Goal: Task Accomplishment & Management: Complete application form

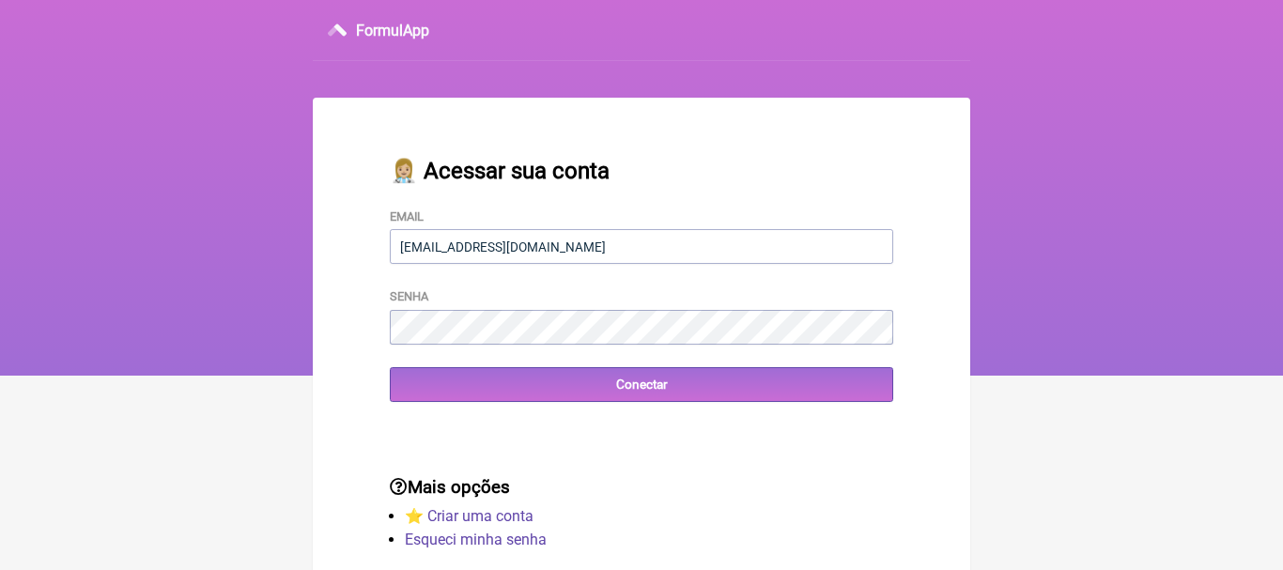
type input "[EMAIL_ADDRESS][DOMAIN_NAME]"
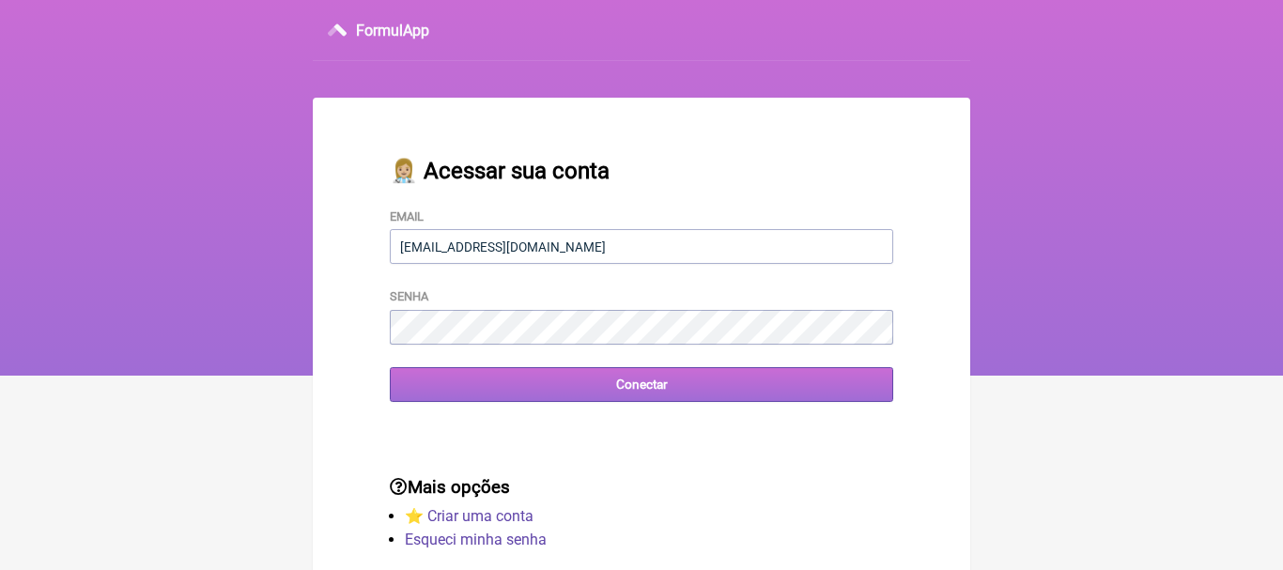
click at [658, 392] on input "Conectar" at bounding box center [641, 384] width 503 height 35
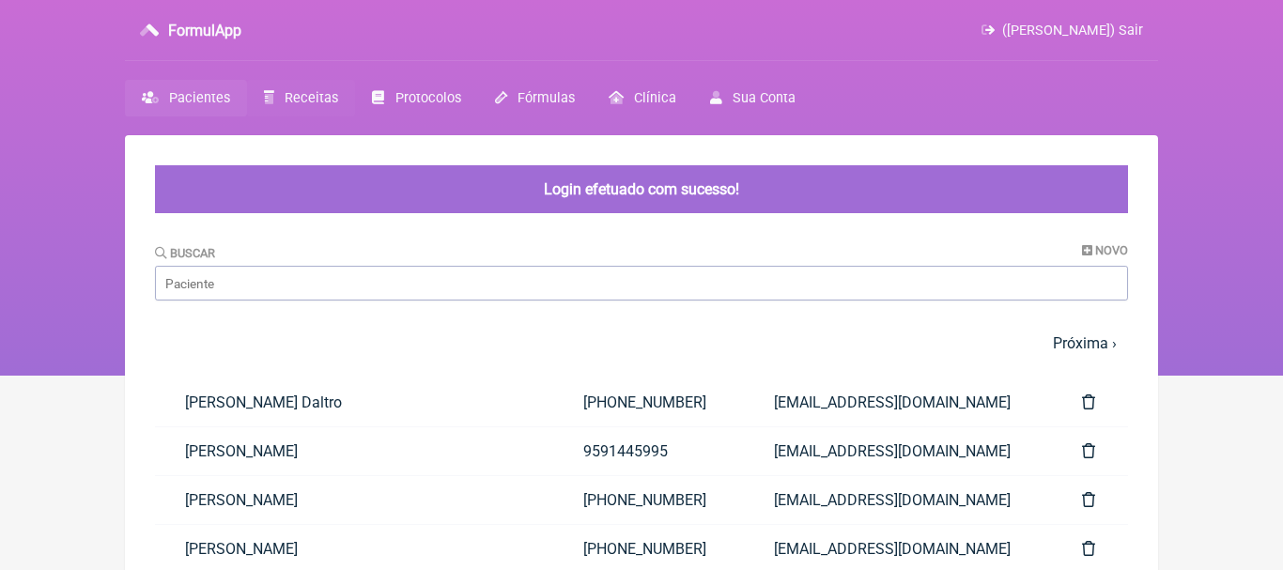
click at [309, 94] on span "Receitas" at bounding box center [312, 98] width 54 height 16
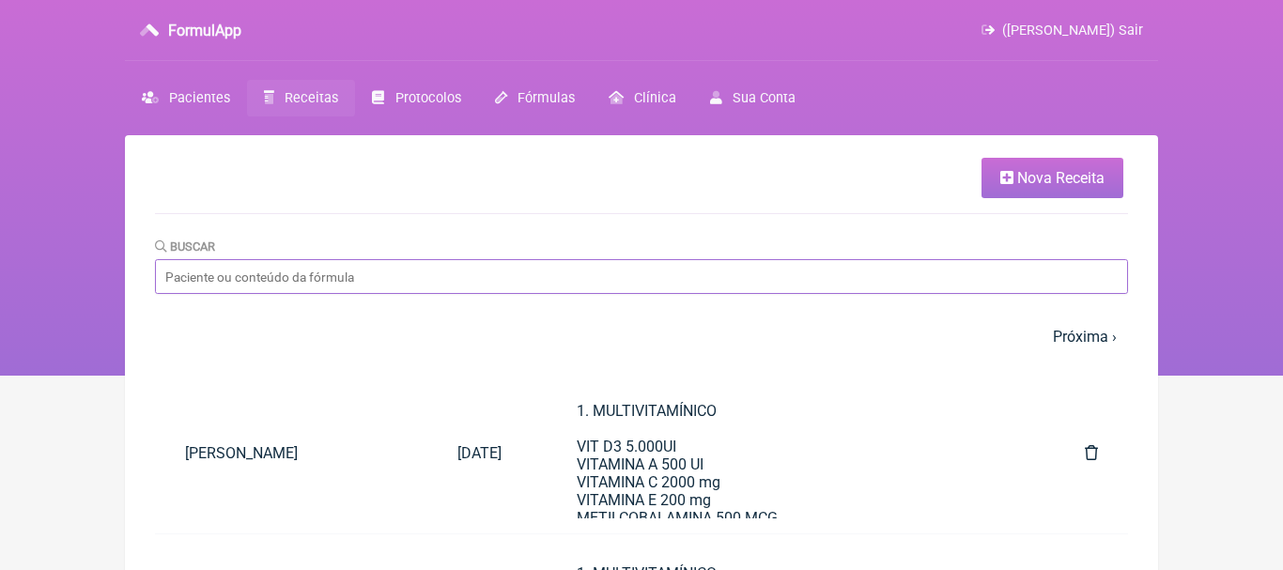
click at [258, 279] on input "Buscar" at bounding box center [641, 276] width 973 height 35
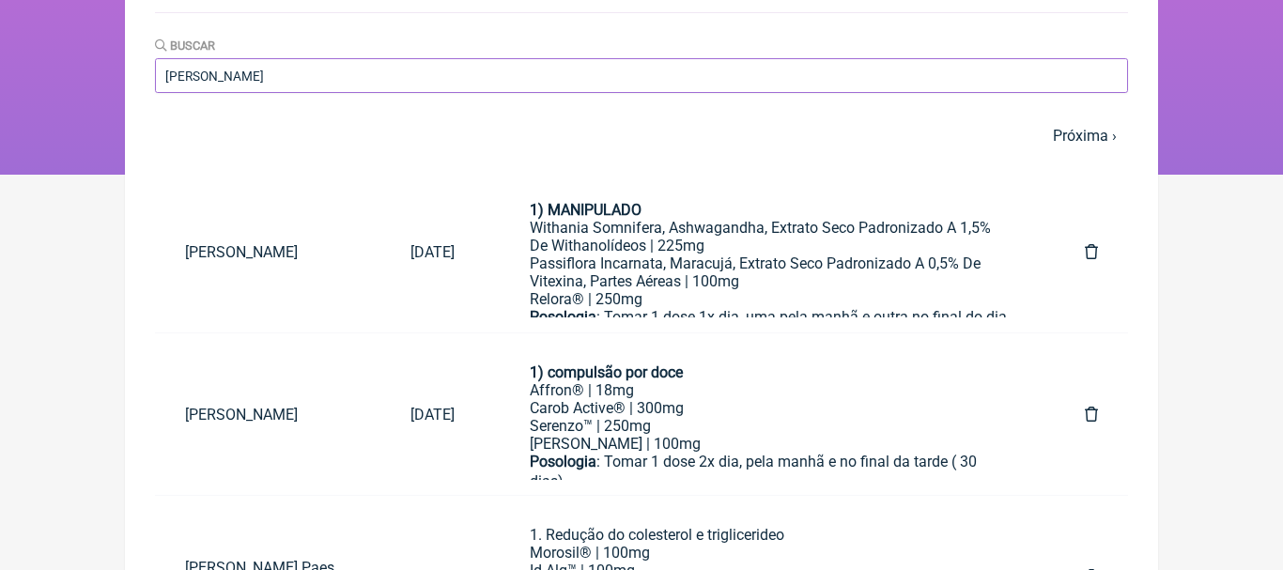
scroll to position [212, 0]
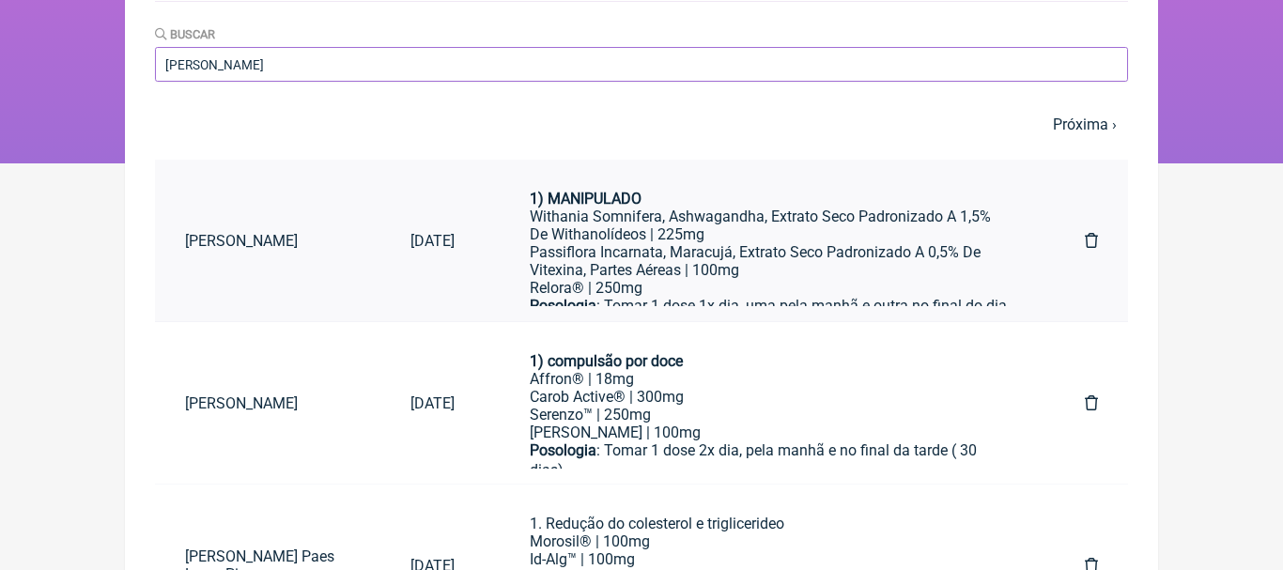
type input "[PERSON_NAME]"
click at [822, 284] on div "Relora® | 250mg" at bounding box center [770, 288] width 480 height 18
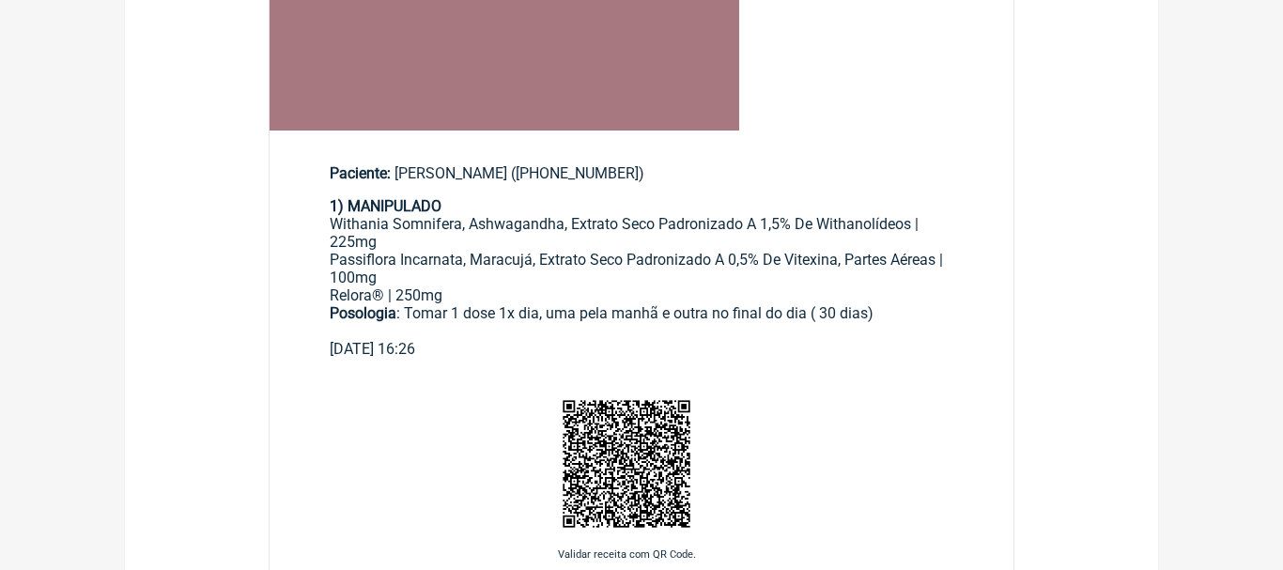
scroll to position [612, 0]
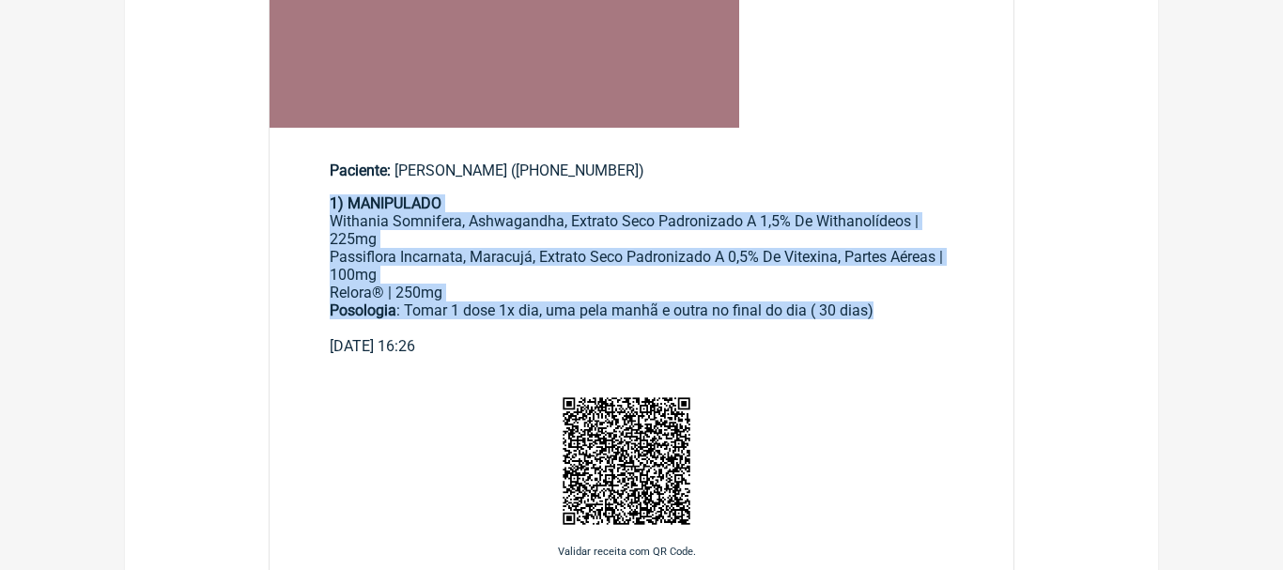
drag, startPoint x: 331, startPoint y: 207, endPoint x: 889, endPoint y: 315, distance: 569.2
click at [889, 315] on div "1) MANIPULADO Withania Somnifera, Ashwagandha, Extrato Seco Padronizado A 1,5% …" at bounding box center [641, 265] width 623 height 143
copy div "1) MANIPULADO Withania Somnifera, Ashwagandha, Extrato Seco Padronizado A 1,5% …"
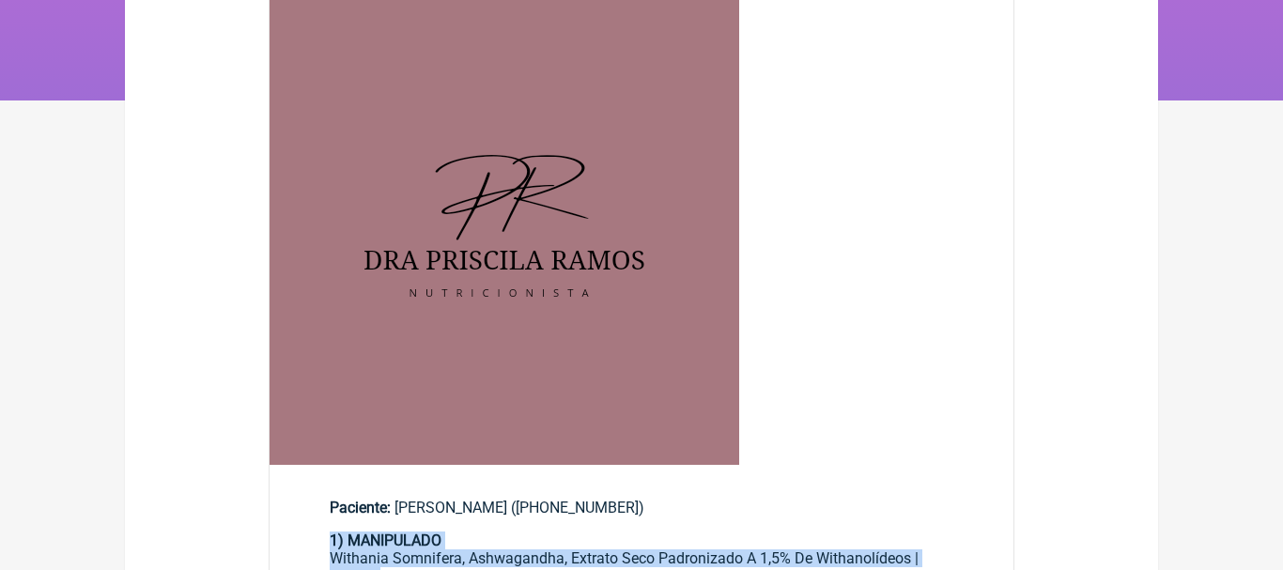
scroll to position [0, 0]
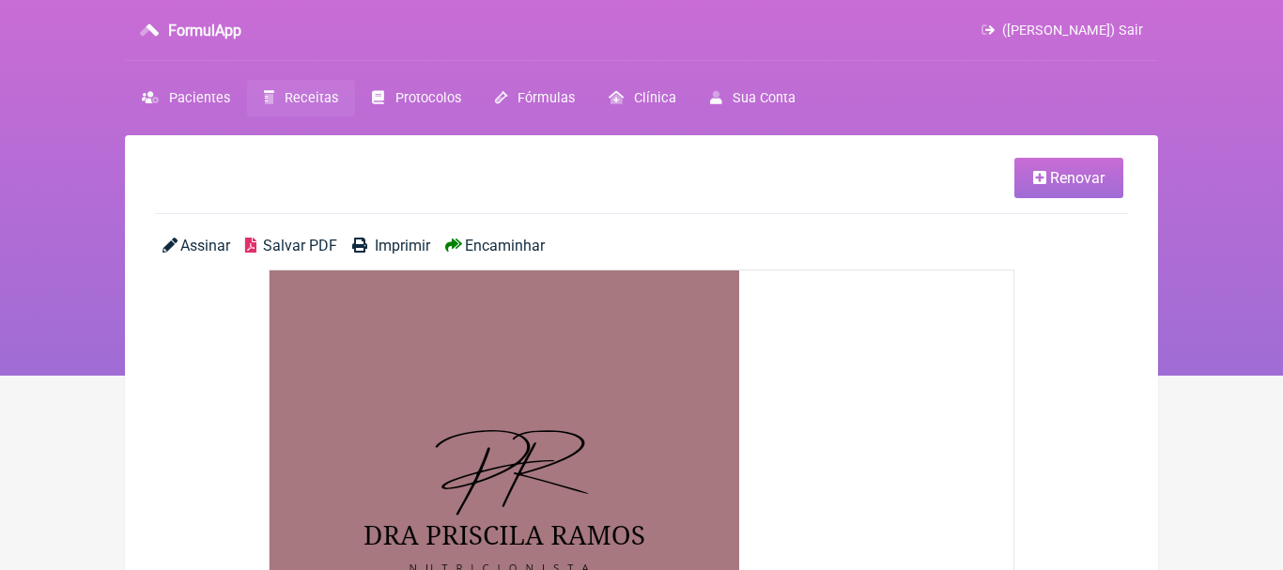
click at [299, 96] on span "Receitas" at bounding box center [312, 98] width 54 height 16
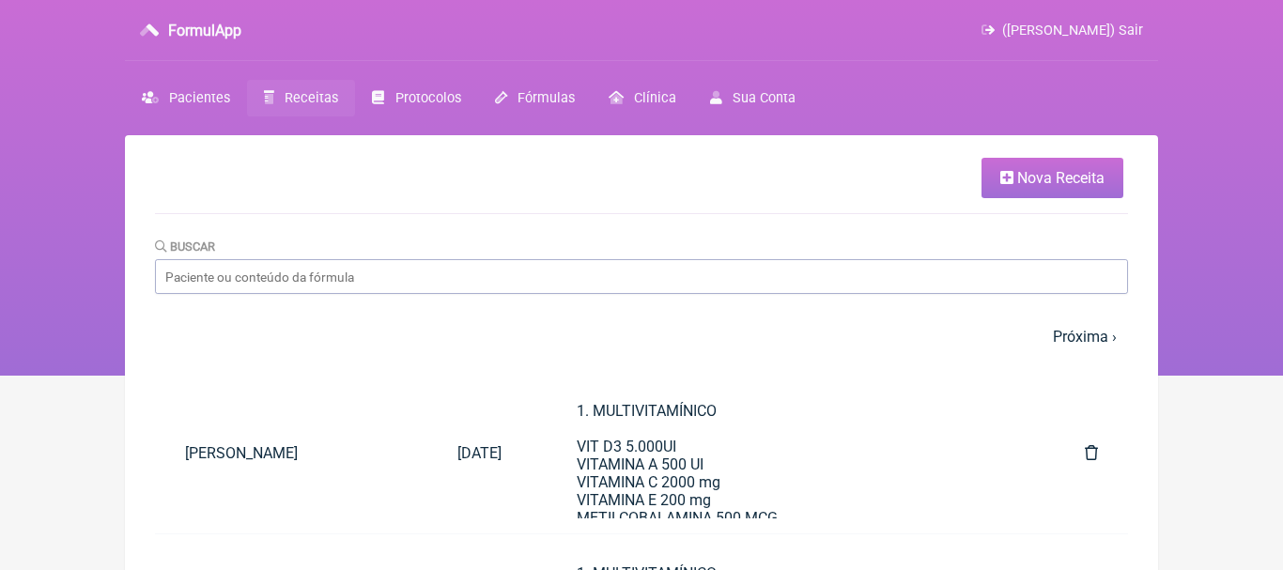
click at [1023, 174] on span "Nova Receita" at bounding box center [1060, 178] width 87 height 18
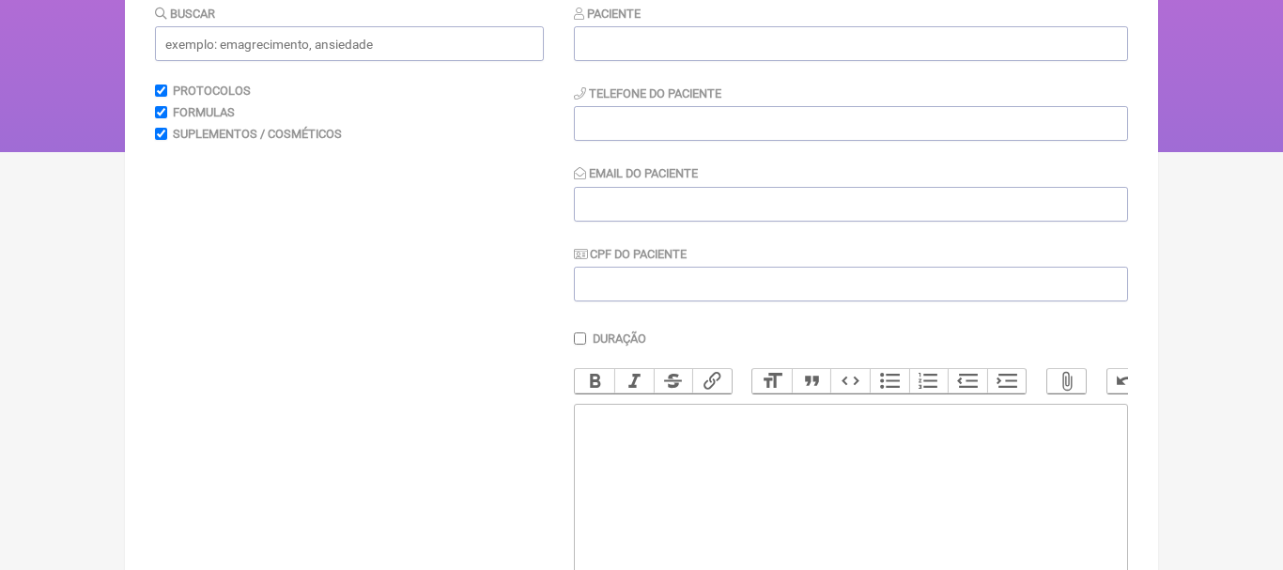
scroll to position [401, 0]
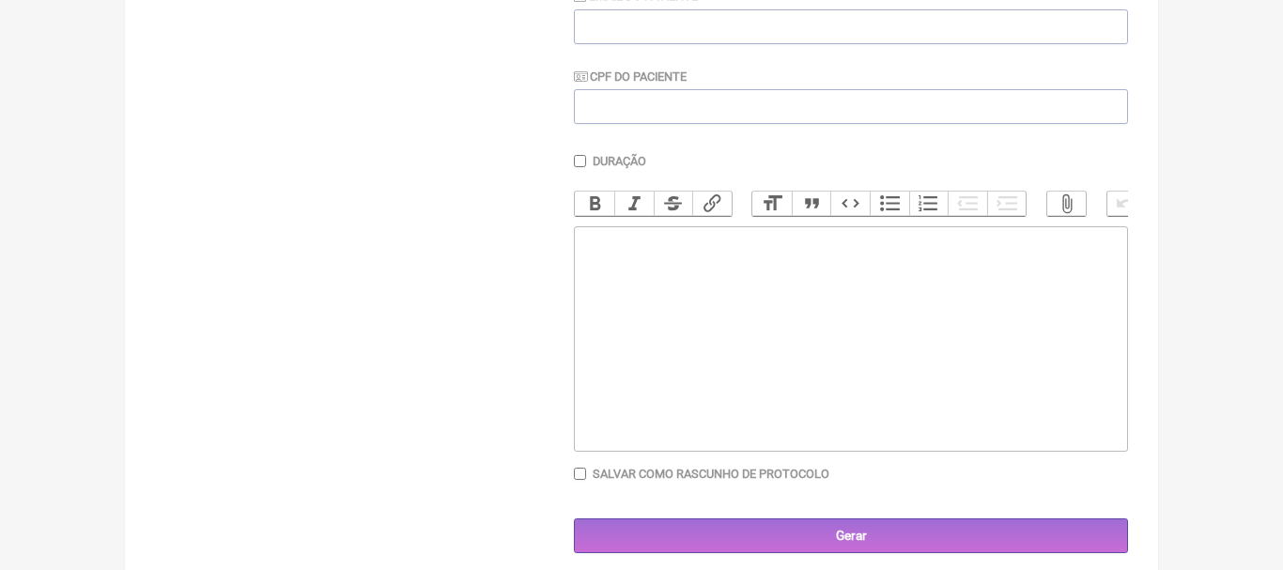
click at [700, 276] on trix-editor at bounding box center [851, 338] width 554 height 225
paste trix-editor "<div><strong>1) MANIPULADO</strong></div><div>Withania Somnifera, Ashwagandha, …"
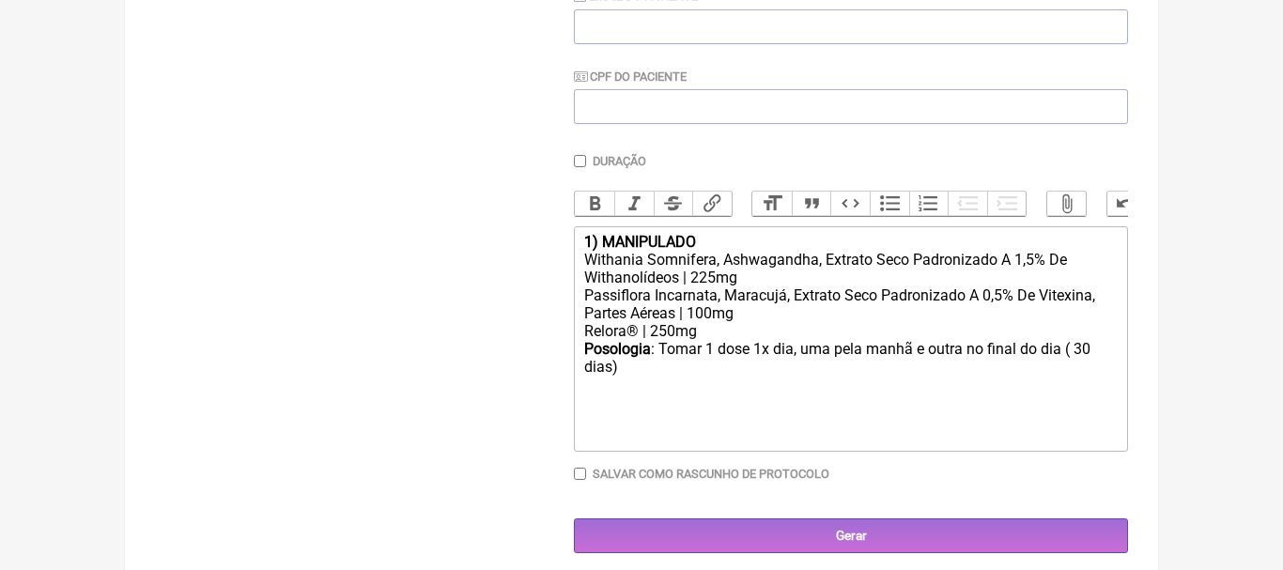
click at [717, 241] on div "1) MANIPULADO" at bounding box center [850, 242] width 533 height 18
type trix-editor "<div><strong>1)&nbsp;</strong></div><div>Withania Somnifera, Ashwagandha, Extra…"
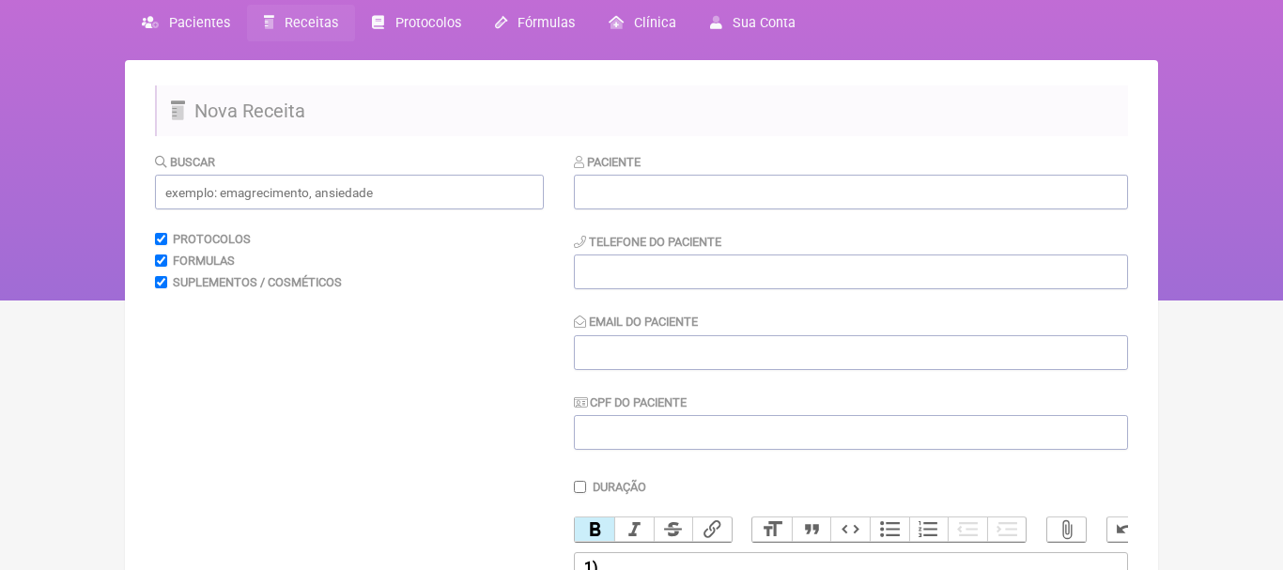
scroll to position [58, 0]
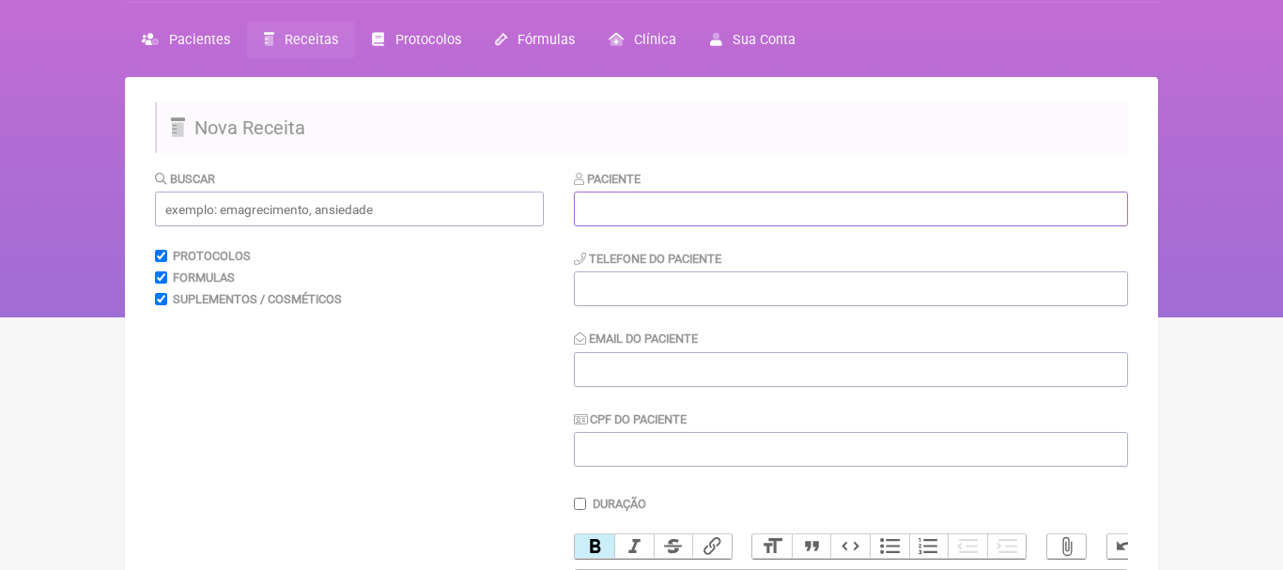
click at [727, 208] on input "text" at bounding box center [851, 209] width 554 height 35
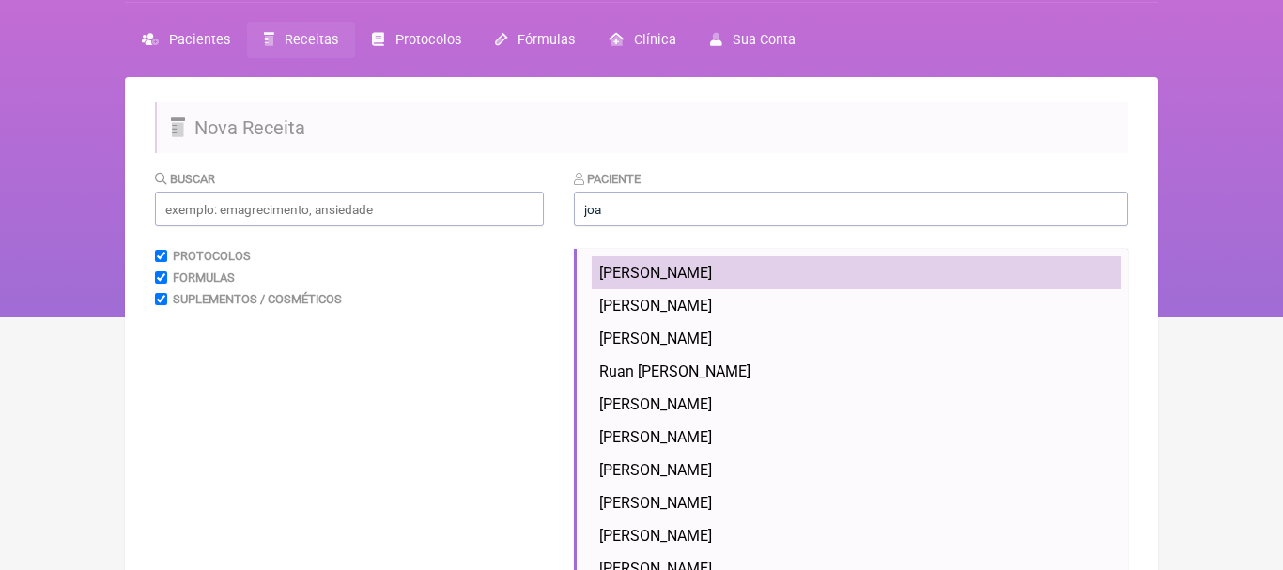
click at [690, 277] on span "[PERSON_NAME]" at bounding box center [655, 273] width 113 height 18
type input "[PERSON_NAME]"
type input "[PHONE_NUMBER]"
type input "[EMAIL_ADDRESS][DOMAIN_NAME]"
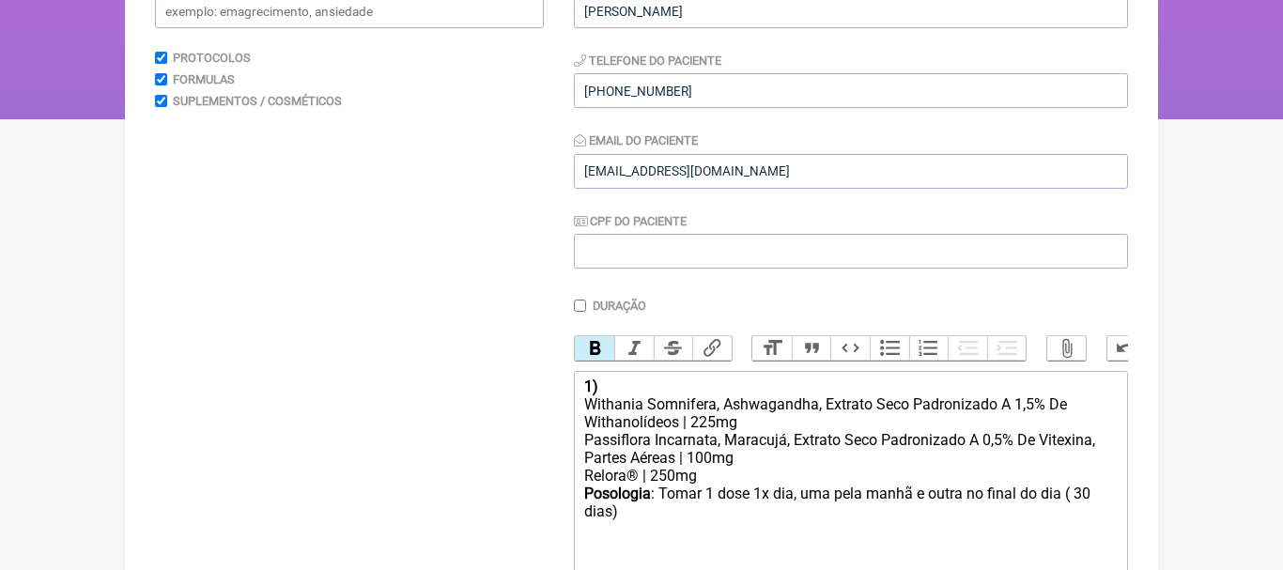
scroll to position [283, 0]
